Goal: Task Accomplishment & Management: Manage account settings

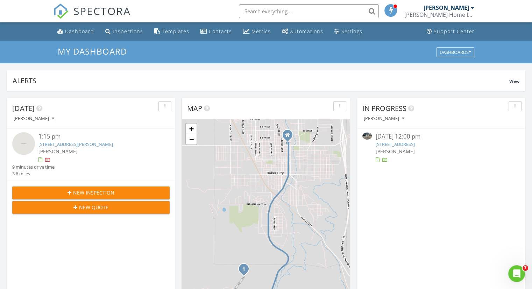
scroll to position [647, 543]
click at [77, 33] on div "Dashboard" at bounding box center [79, 31] width 29 height 7
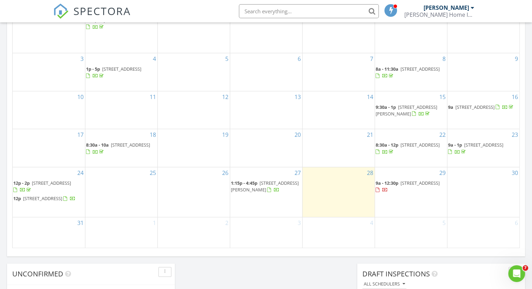
scroll to position [420, 0]
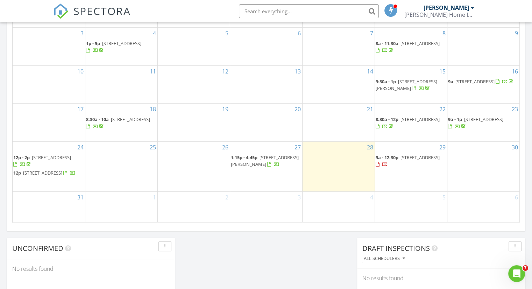
click at [400, 158] on span "2903 N Spruce St, La Grande 97850" at bounding box center [419, 157] width 39 height 6
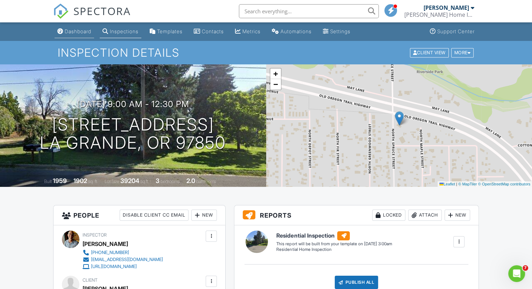
click at [76, 34] on div "Dashboard" at bounding box center [78, 31] width 27 height 6
